Goal: Use online tool/utility: Use online tool/utility

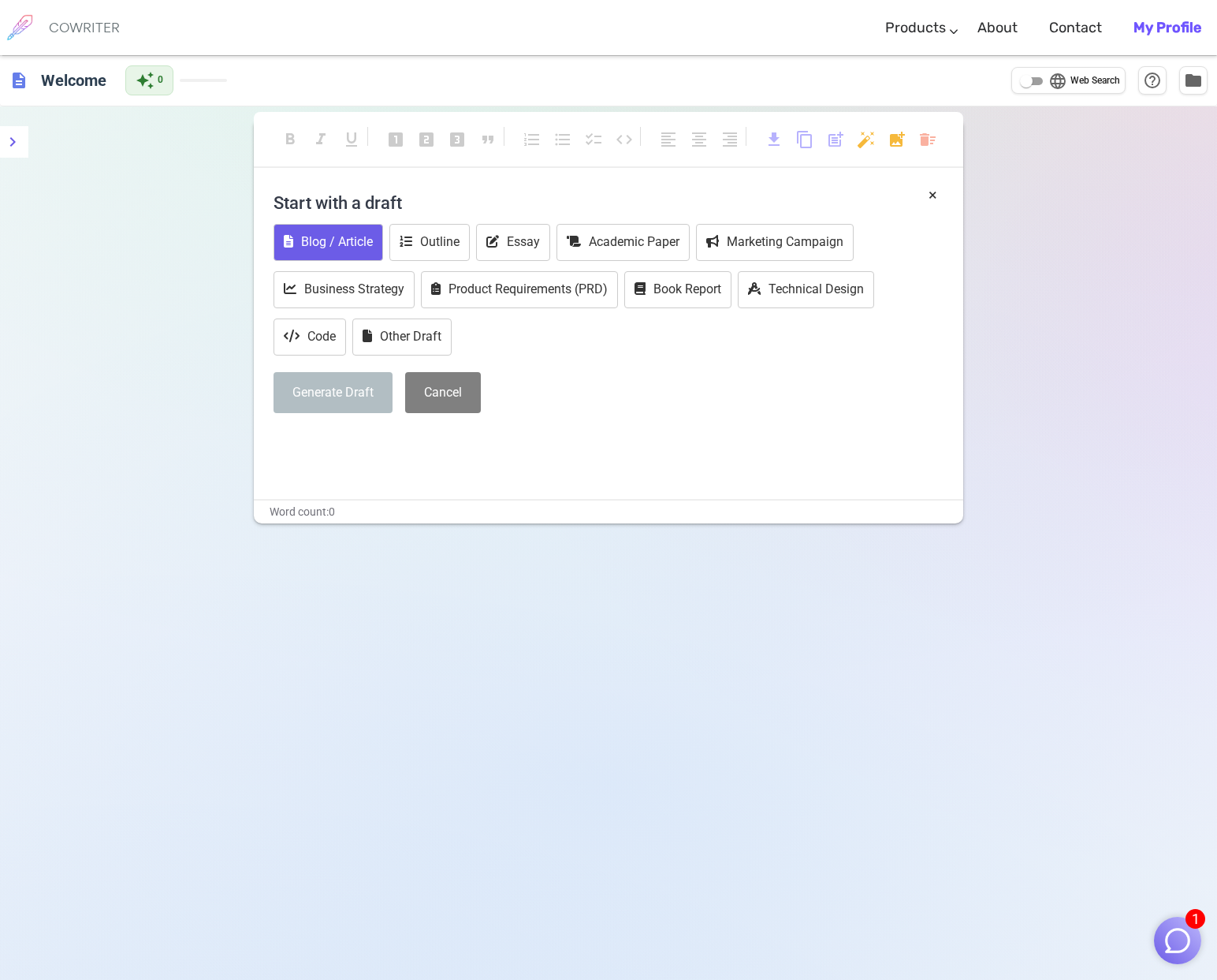
click at [360, 241] on button "Blog / Article" at bounding box center [328, 242] width 110 height 37
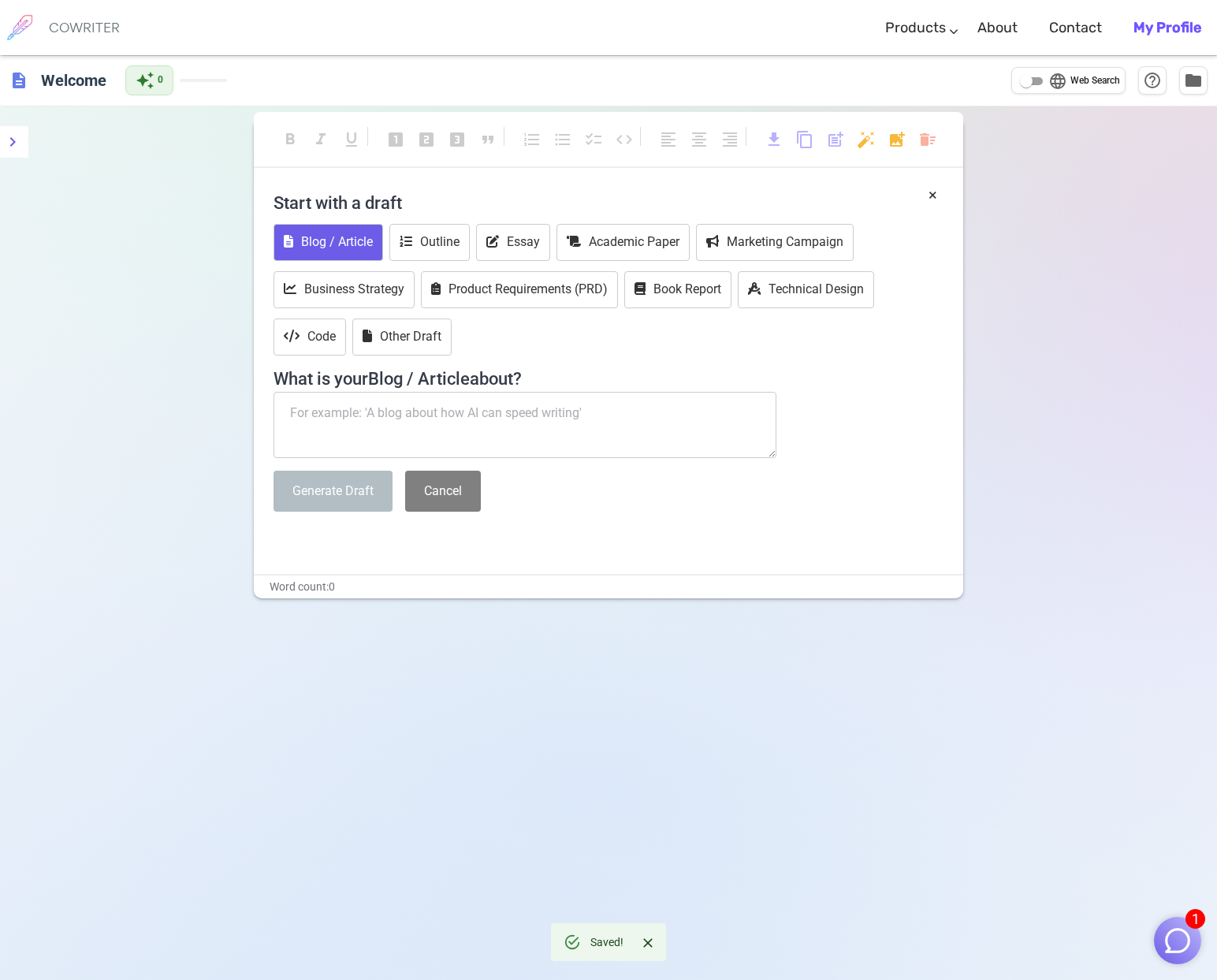
click at [349, 412] on textarea at bounding box center [524, 425] width 503 height 67
paste textarea "[PERSON_NAME] og [PERSON_NAME] har bygd opp poddkasten «Kjære folk» til å bli e…"
type textarea "[PERSON_NAME] og [PERSON_NAME] har bygd opp poddkasten «Kjære folk» til å bli e…"
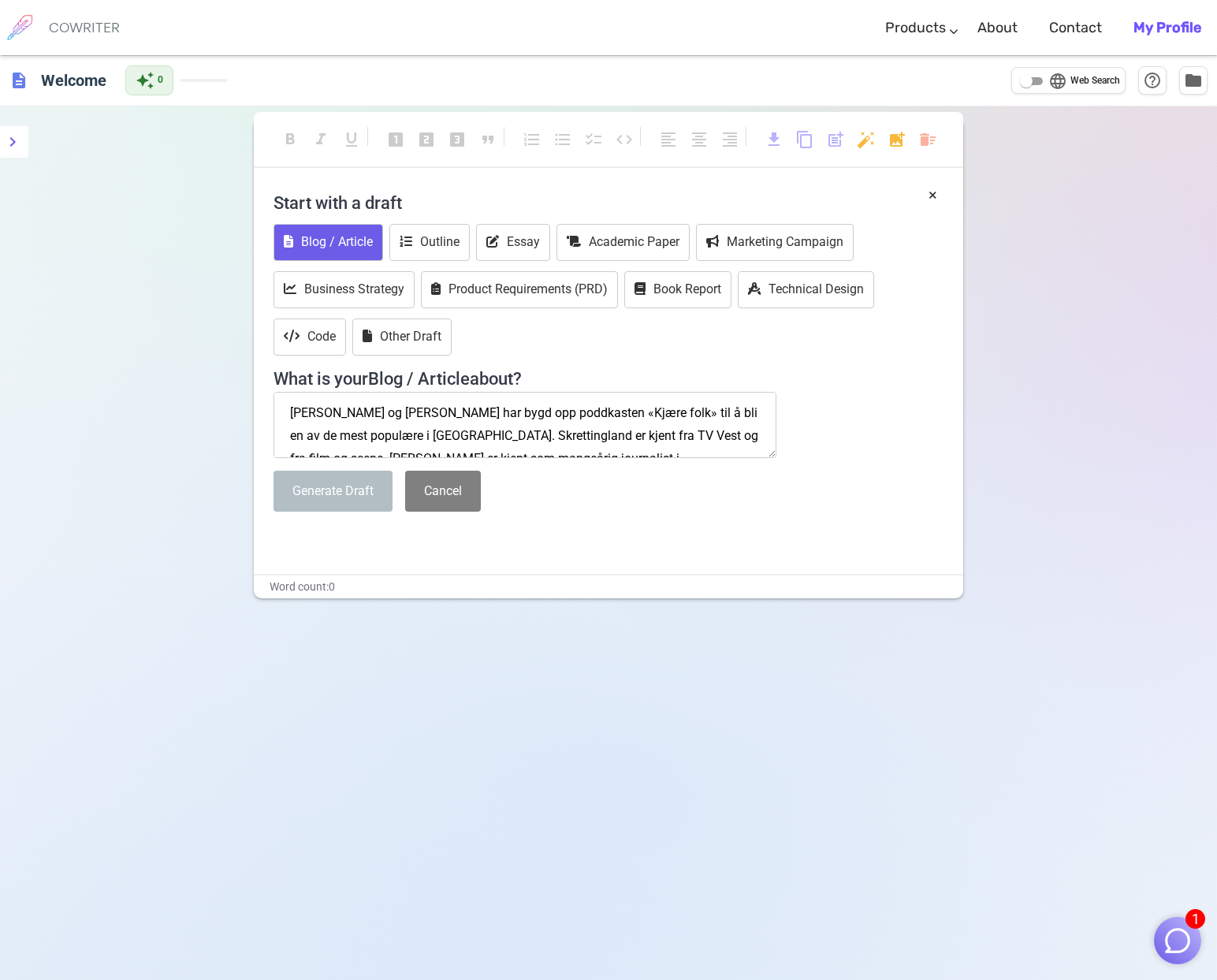
scroll to position [65, 0]
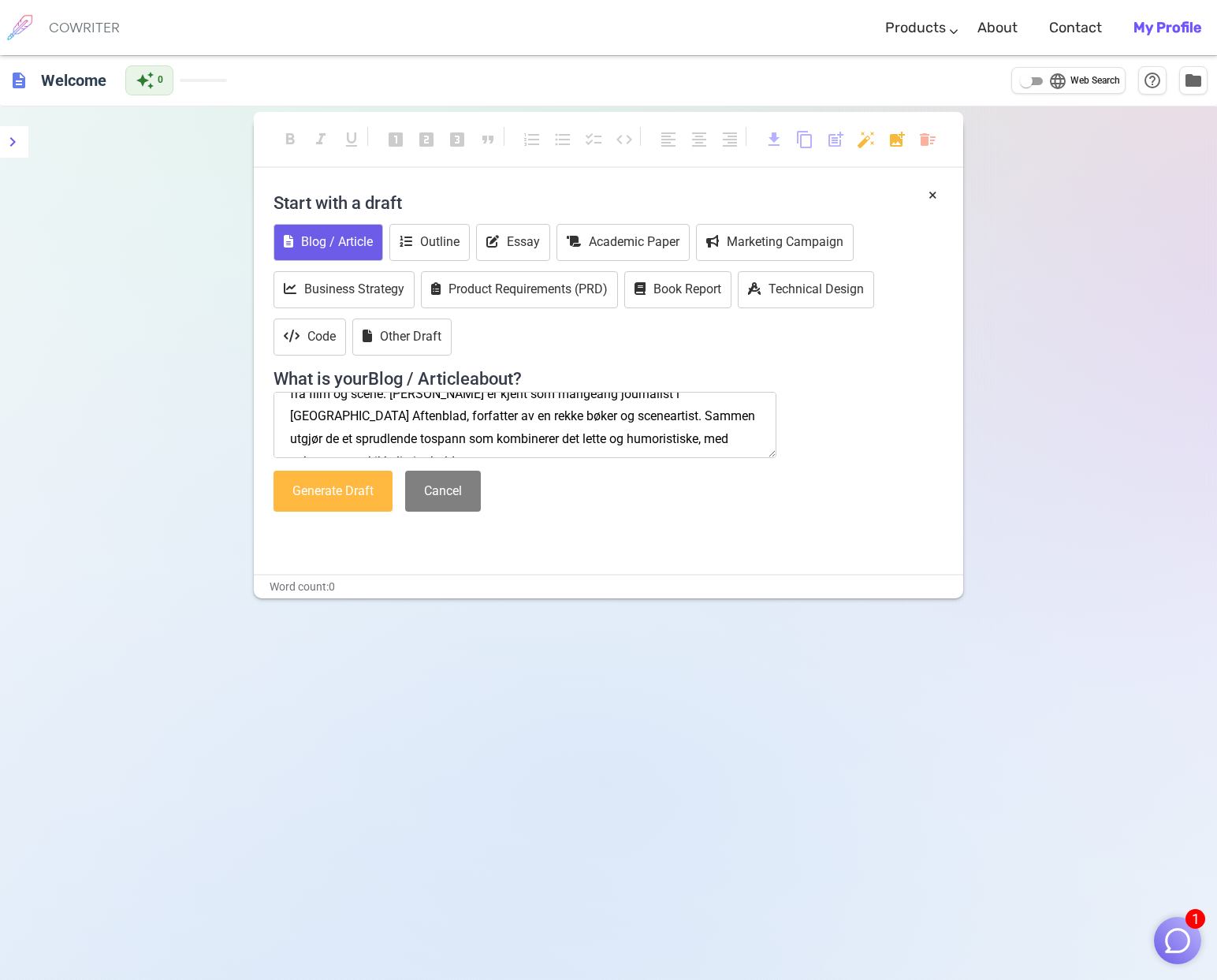
click at [322, 494] on button "Generate Draft" at bounding box center [333, 491] width 119 height 41
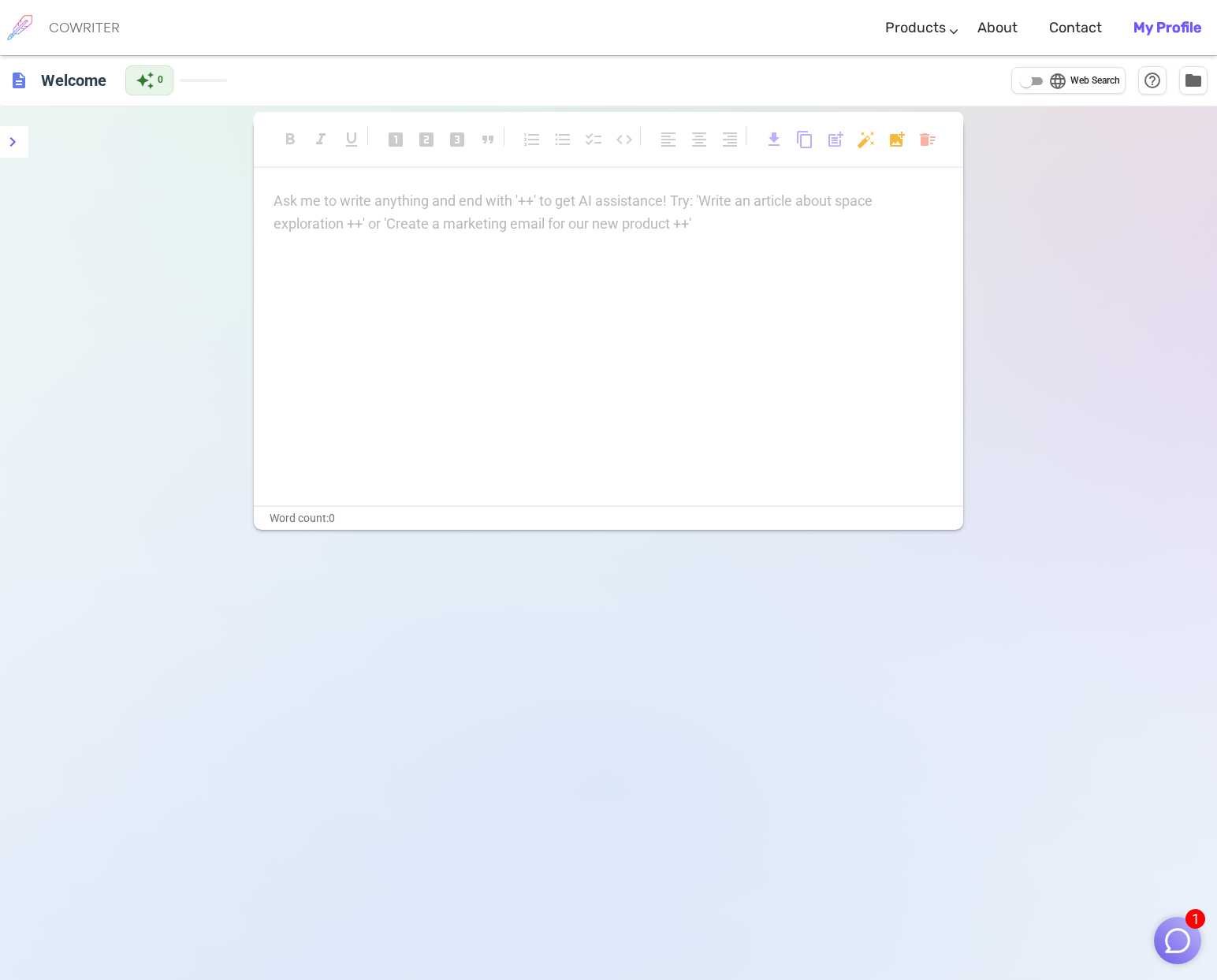
click at [1178, 936] on img "button" at bounding box center [1177, 940] width 30 height 30
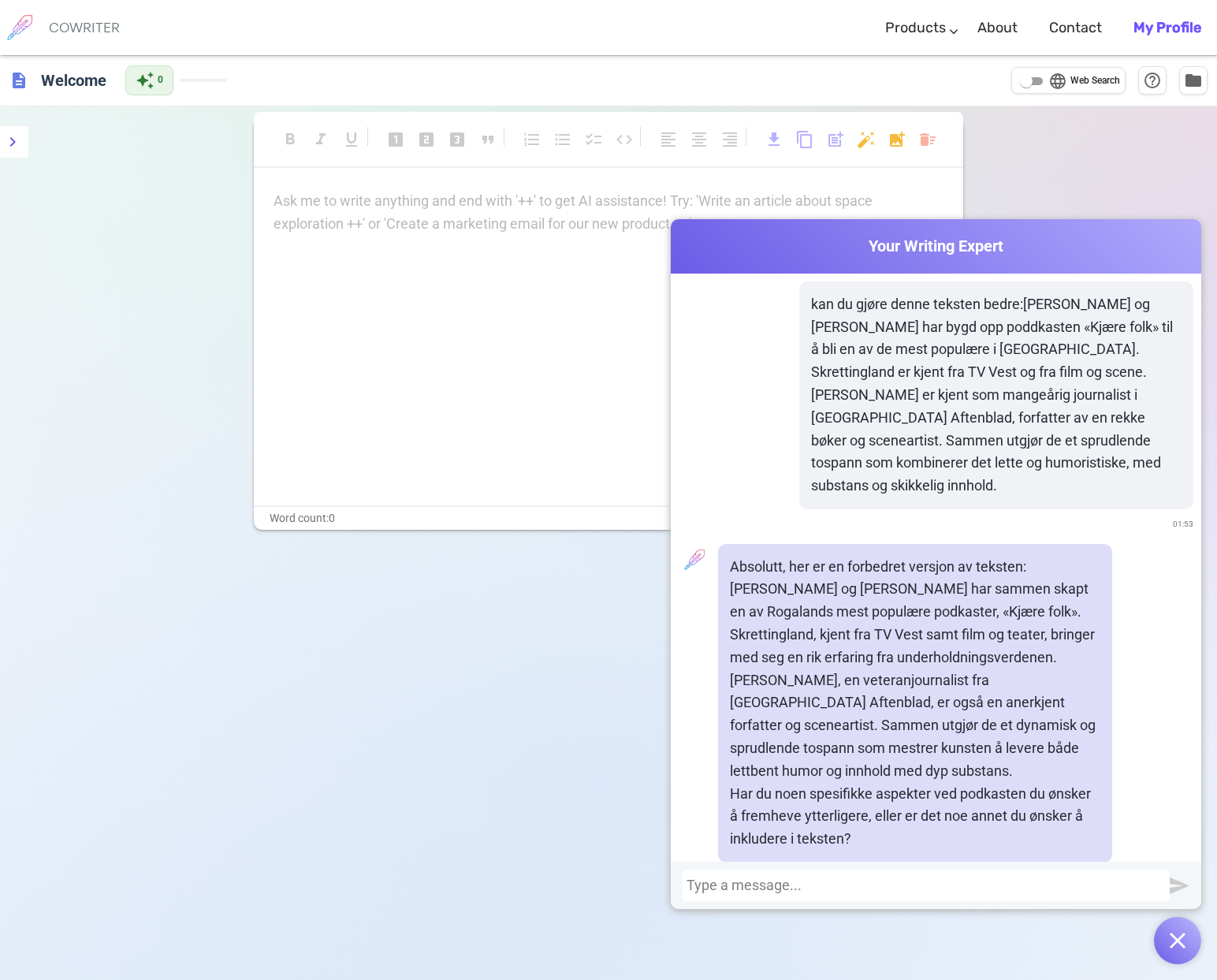
scroll to position [731, 0]
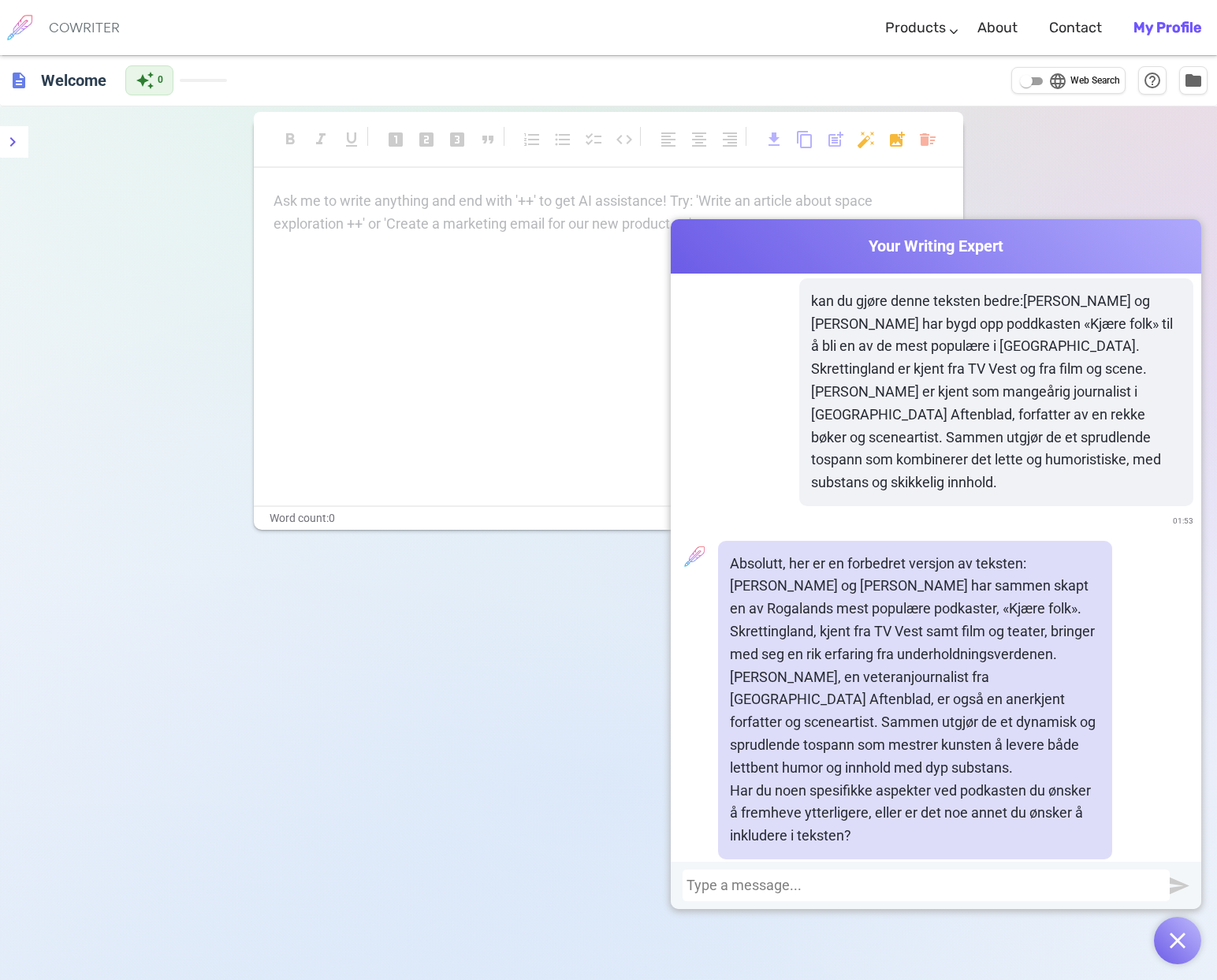
drag, startPoint x: 962, startPoint y: 739, endPoint x: 724, endPoint y: 566, distance: 294.2
click at [724, 566] on div "Absolutt, her er en forbedret versjon av teksten: [PERSON_NAME] og [PERSON_NAME…" at bounding box center [916, 699] width 394 height 318
copy p "[PERSON_NAME] og [PERSON_NAME] har sammen skapt en av Rogalands mest populære p…"
